Goal: Find specific page/section: Find specific page/section

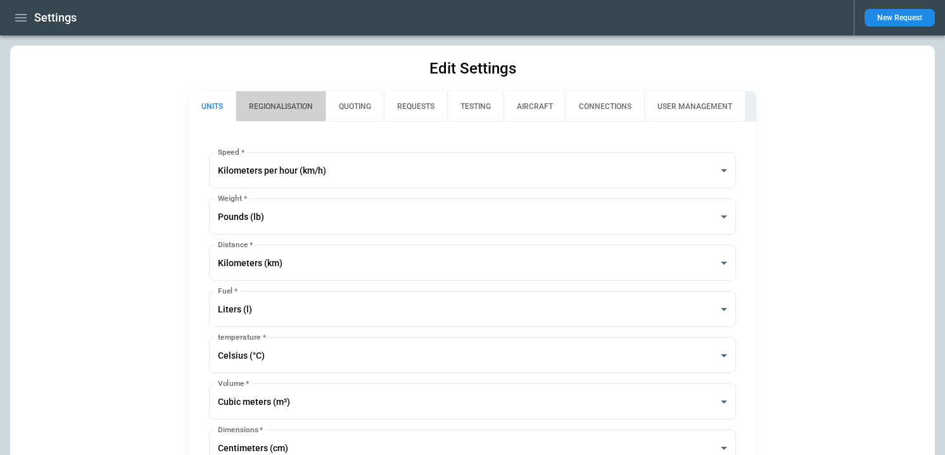
click at [273, 101] on button "REGIONALISATION" at bounding box center [281, 106] width 90 height 30
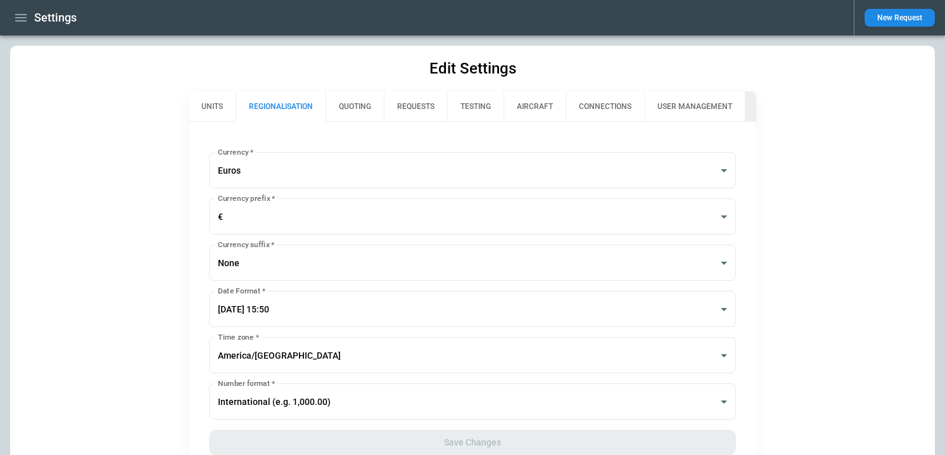
click at [358, 110] on button "QUOTING" at bounding box center [355, 106] width 58 height 30
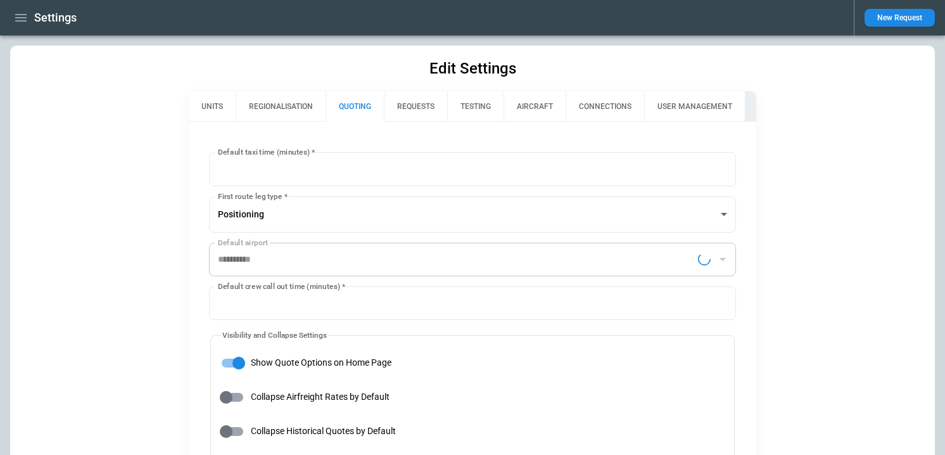
click at [407, 104] on button "REQUESTS" at bounding box center [415, 106] width 63 height 30
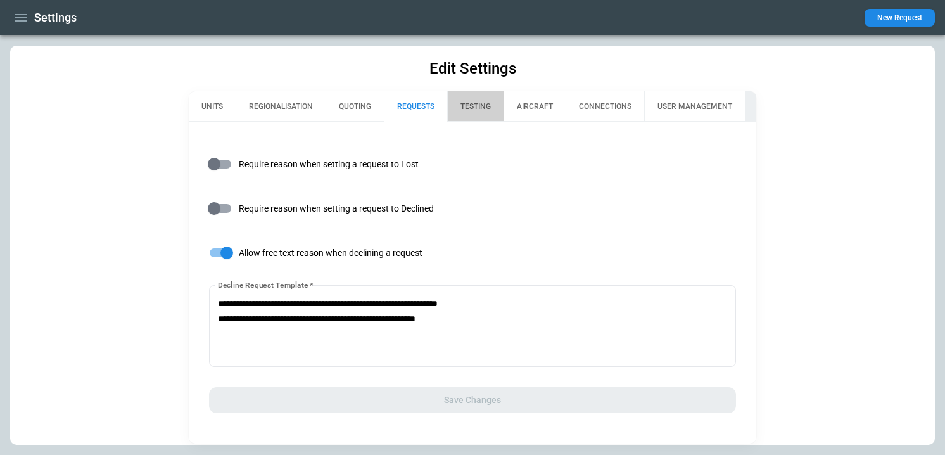
click at [482, 104] on button "TESTING" at bounding box center [475, 106] width 56 height 30
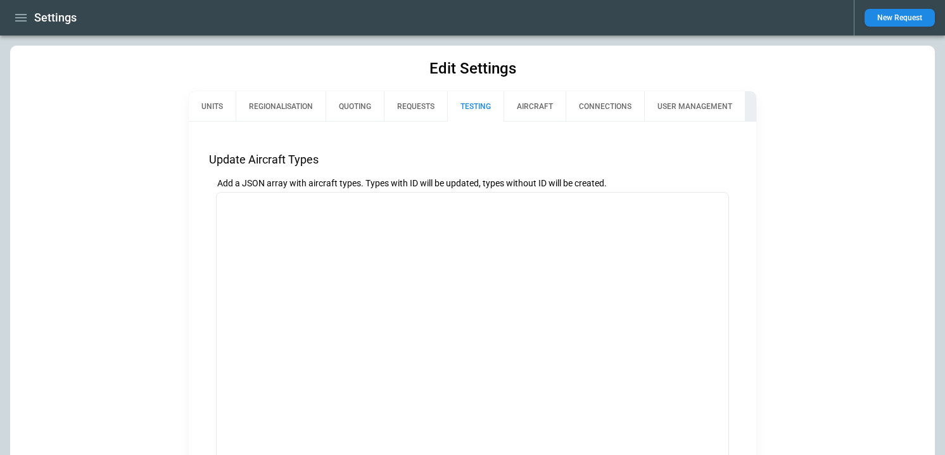
click at [553, 103] on button "AIRCRAFT" at bounding box center [534, 106] width 62 height 30
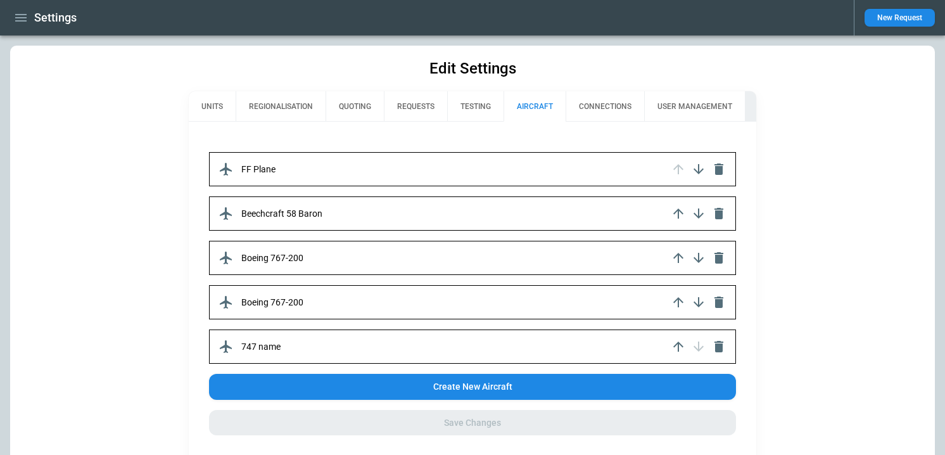
click at [676, 115] on button "USER MANAGEMENT" at bounding box center [694, 106] width 101 height 30
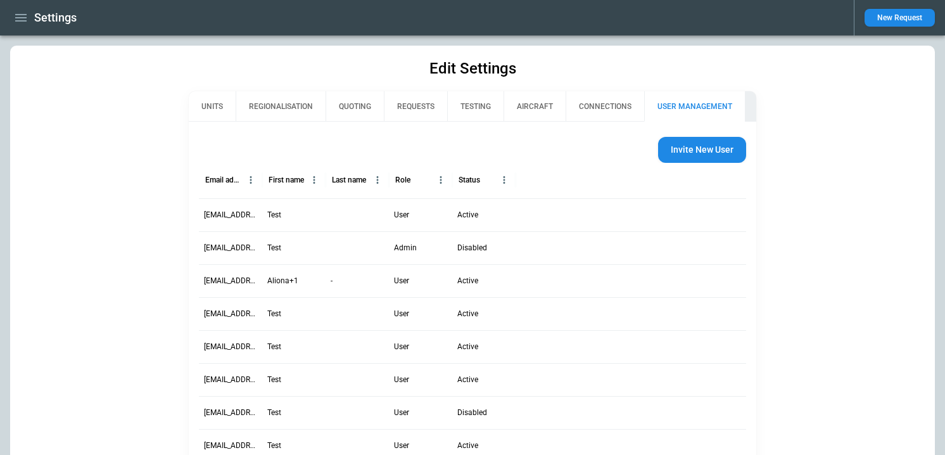
click at [623, 118] on button "CONNECTIONS" at bounding box center [605, 106] width 79 height 30
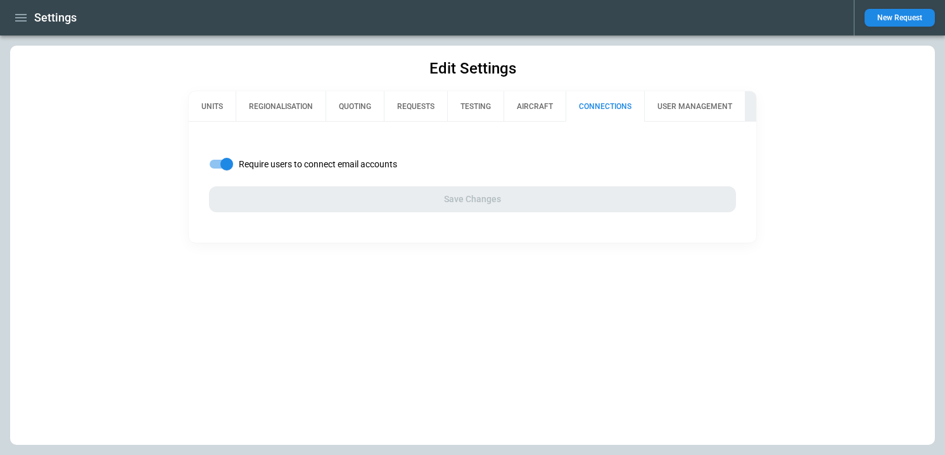
click at [510, 104] on button "AIRCRAFT" at bounding box center [534, 106] width 62 height 30
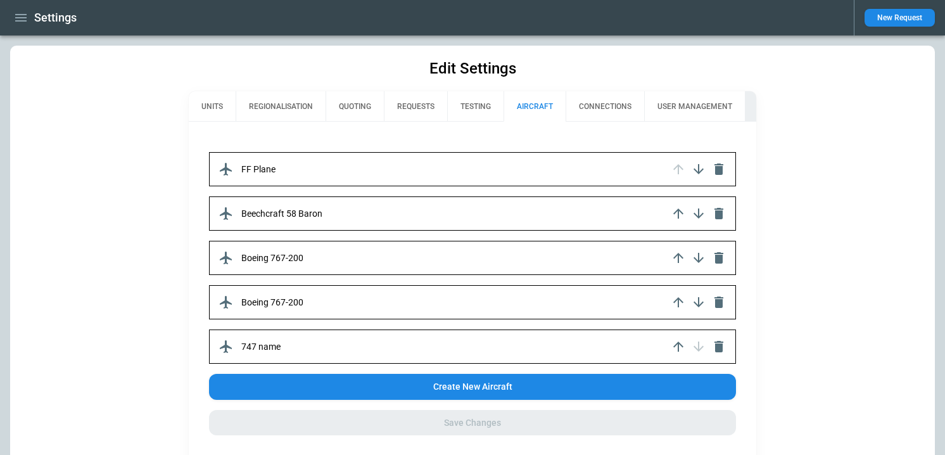
click at [432, 100] on button "REQUESTS" at bounding box center [415, 106] width 63 height 30
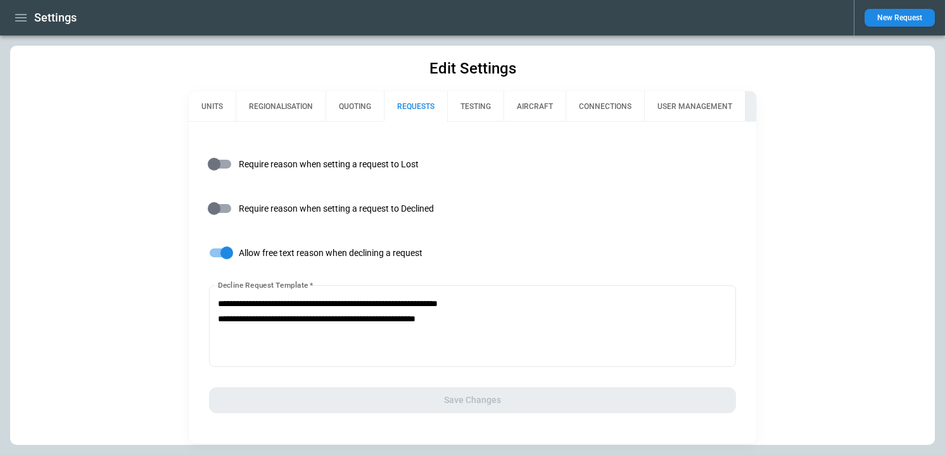
click at [467, 104] on button "TESTING" at bounding box center [475, 106] width 56 height 30
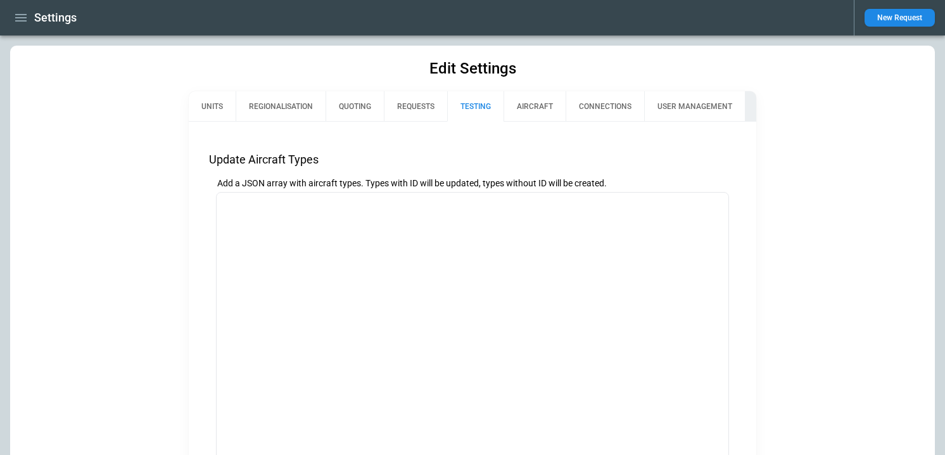
click at [27, 24] on icon "button" at bounding box center [20, 17] width 15 height 15
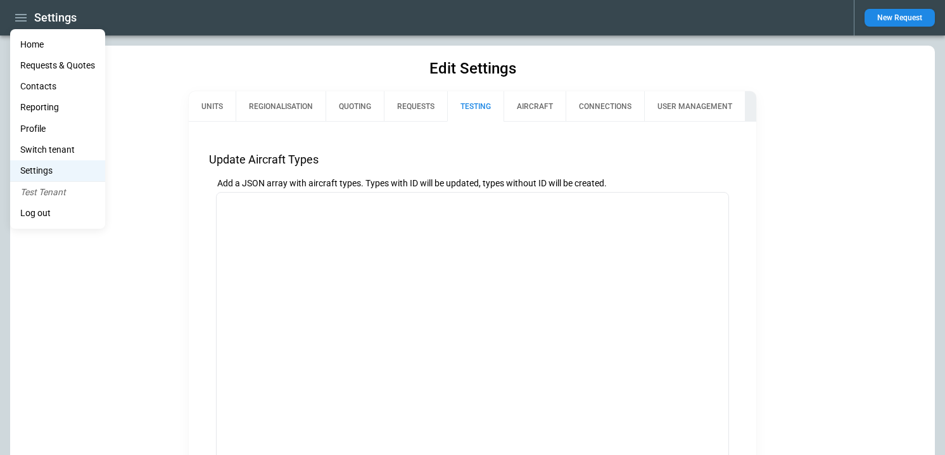
click at [43, 110] on li "Reporting" at bounding box center [57, 107] width 95 height 21
